Goal: Find specific page/section: Locate a particular part of the current website

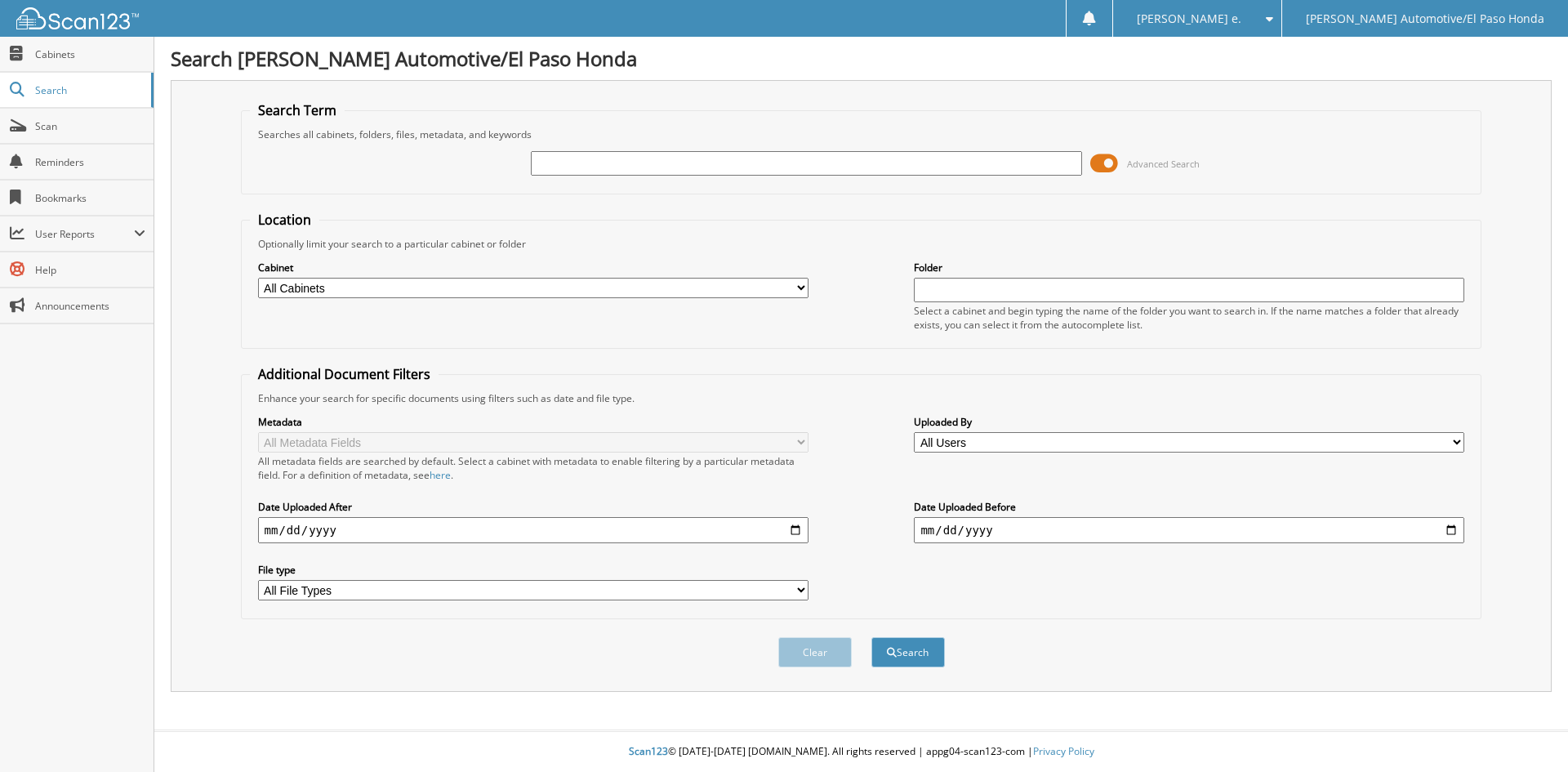
click at [560, 169] on input "text" at bounding box center [806, 164] width 551 height 25
type input "52398"
click at [925, 646] on button "Search" at bounding box center [908, 652] width 73 height 30
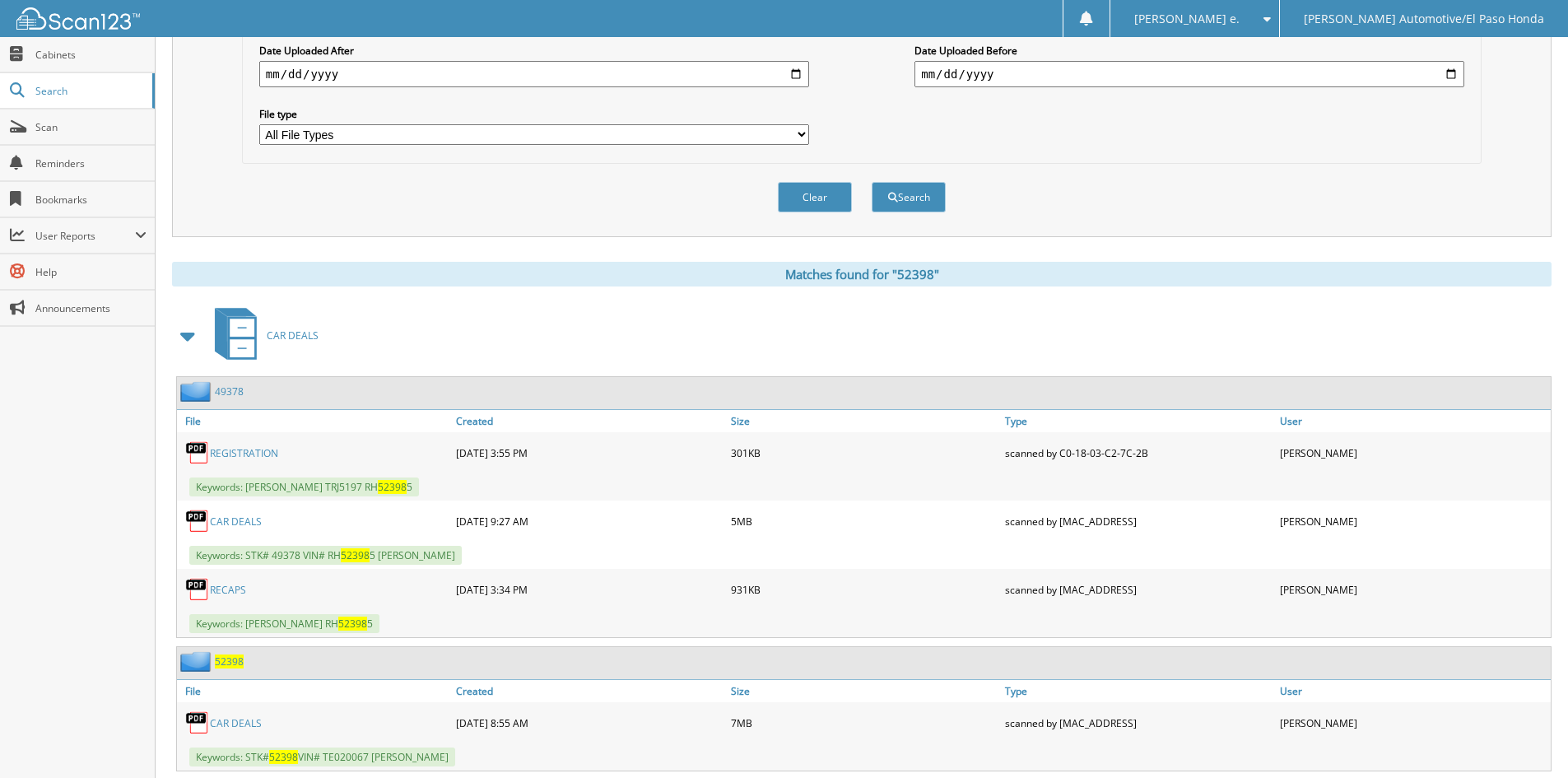
scroll to position [546, 0]
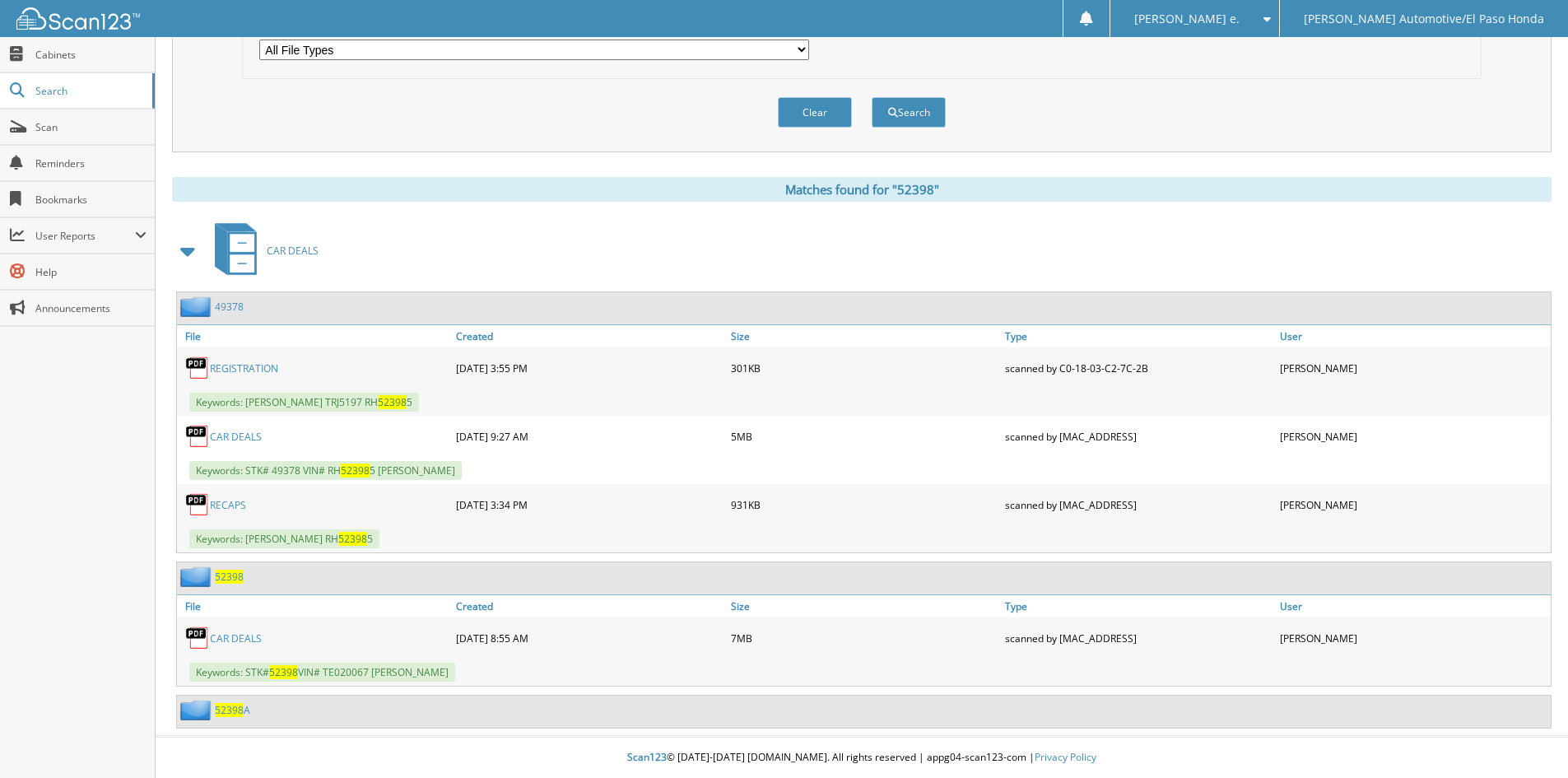
click at [231, 573] on span "52398" at bounding box center [229, 576] width 29 height 14
